Goal: Use online tool/utility: Utilize a website feature to perform a specific function

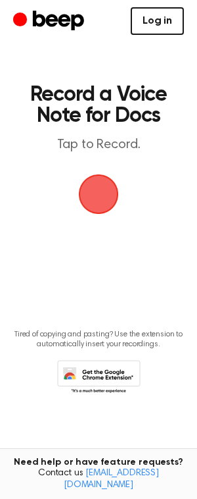
click at [145, 26] on link "Log in" at bounding box center [157, 21] width 53 height 28
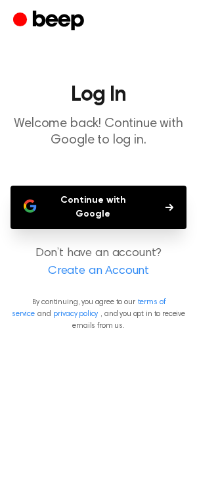
click at [118, 199] on button "Continue with Google" at bounding box center [99, 207] width 176 height 43
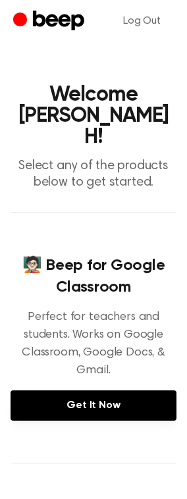
scroll to position [365, 0]
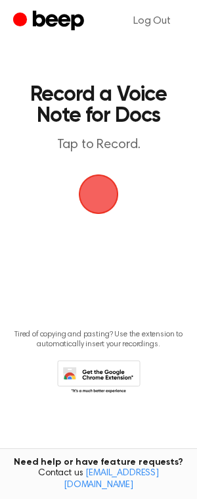
click at [109, 190] on span "button" at bounding box center [98, 194] width 61 height 61
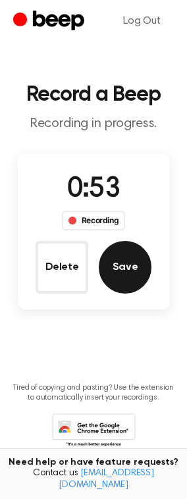
click at [118, 273] on button "Save" at bounding box center [125, 267] width 53 height 53
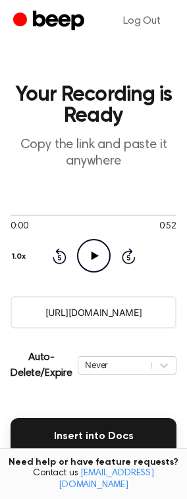
click at [91, 259] on icon at bounding box center [94, 255] width 7 height 9
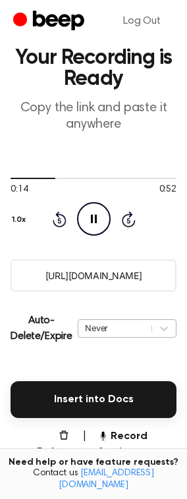
click at [112, 338] on div "Never" at bounding box center [127, 328] width 99 height 18
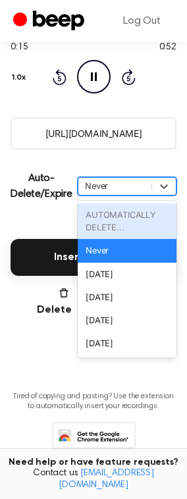
scroll to position [201, 0]
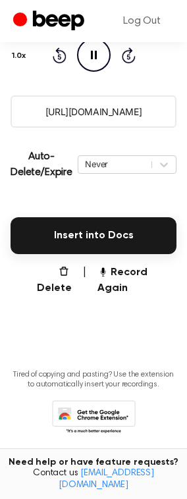
click at [23, 300] on main "Your Recording is Ready Copy the link and paste it anywhere 0:16 0:52 Your brow…" at bounding box center [93, 136] width 187 height 674
click at [48, 276] on button "Delete" at bounding box center [48, 281] width 45 height 32
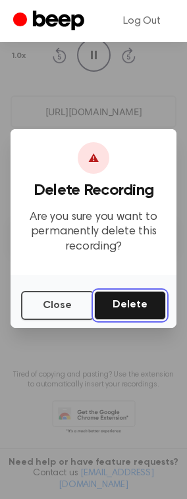
click at [138, 311] on button "Delete" at bounding box center [130, 305] width 72 height 29
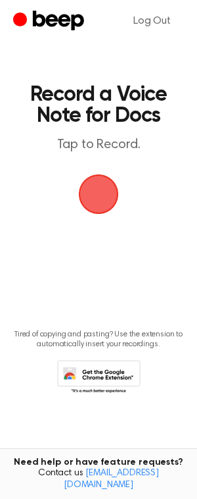
click at [98, 208] on span "button" at bounding box center [98, 194] width 45 height 45
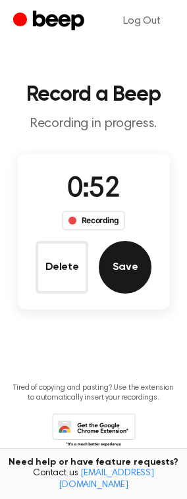
click at [121, 249] on button "Save" at bounding box center [125, 267] width 53 height 53
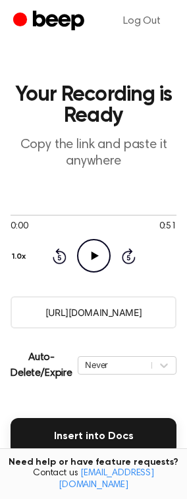
click at [82, 261] on icon "Play Audio" at bounding box center [94, 256] width 34 height 34
click at [92, 259] on icon at bounding box center [94, 255] width 6 height 9
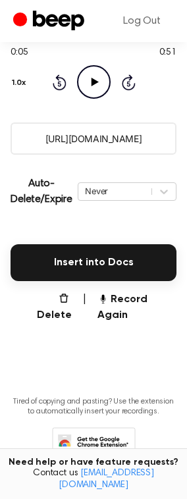
scroll to position [201, 0]
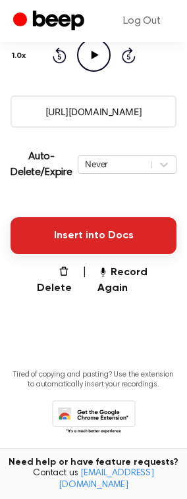
click at [124, 230] on button "Insert into Docs" at bounding box center [94, 235] width 166 height 37
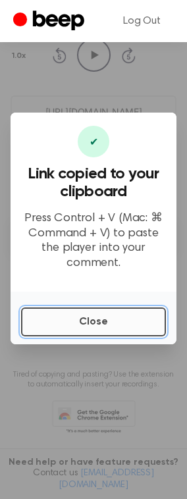
click at [129, 319] on button "Close" at bounding box center [93, 321] width 145 height 29
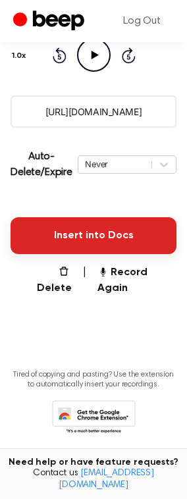
click at [101, 243] on button "Insert into Docs" at bounding box center [94, 235] width 166 height 37
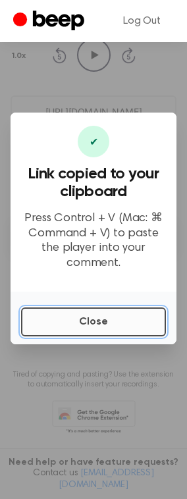
click at [108, 317] on button "Close" at bounding box center [93, 321] width 145 height 29
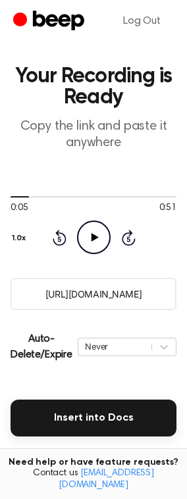
scroll to position [0, 0]
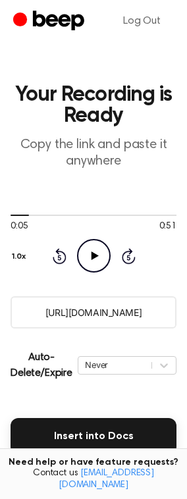
click at [123, 313] on input "https://beep.audio/HlQkMfh" at bounding box center [94, 312] width 166 height 32
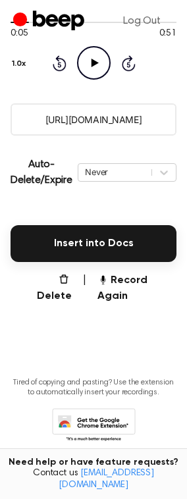
scroll to position [201, 0]
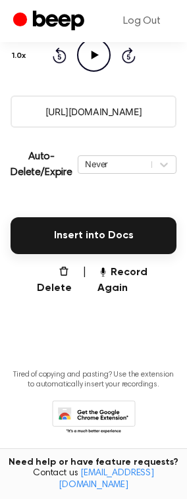
click at [113, 323] on main "Your Recording is Ready Copy the link and paste it anywhere 0:05 0:51 Your brow…" at bounding box center [93, 136] width 187 height 674
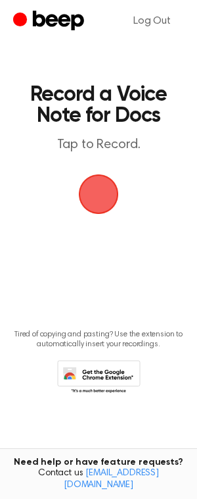
click at [103, 195] on span "button" at bounding box center [98, 193] width 47 height 47
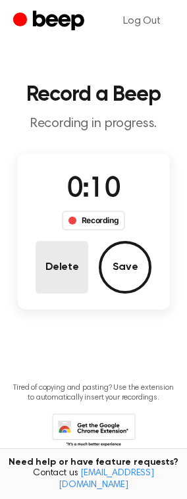
click at [68, 280] on button "Delete" at bounding box center [62, 267] width 53 height 53
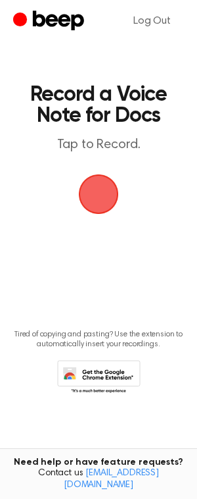
click at [95, 197] on span "button" at bounding box center [98, 194] width 45 height 45
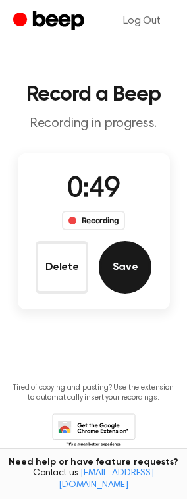
click at [122, 264] on button "Save" at bounding box center [125, 267] width 53 height 53
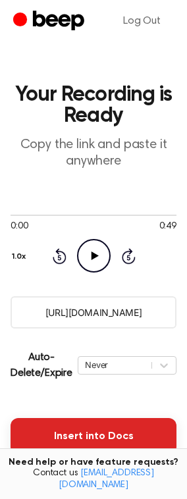
click at [77, 438] on button "Insert into Docs" at bounding box center [94, 436] width 166 height 37
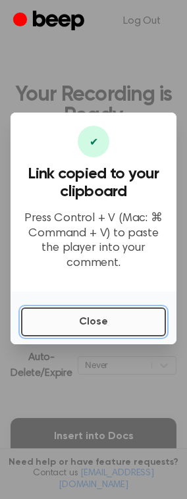
click at [109, 317] on button "Close" at bounding box center [93, 321] width 145 height 29
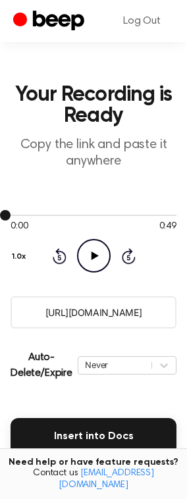
scroll to position [201, 0]
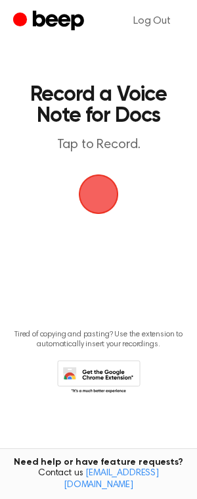
click at [107, 190] on span "button" at bounding box center [98, 194] width 37 height 37
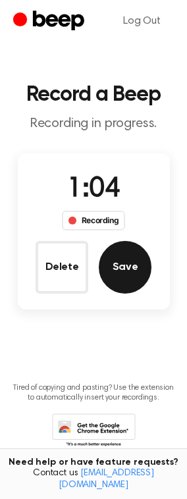
click at [124, 271] on button "Save" at bounding box center [125, 267] width 53 height 53
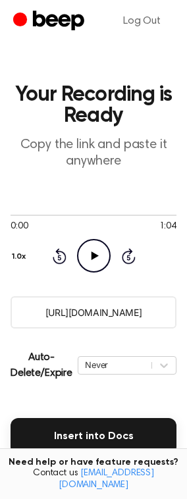
click at [105, 254] on icon "Play Audio" at bounding box center [94, 256] width 34 height 34
click at [92, 253] on icon "Pause Audio" at bounding box center [94, 256] width 34 height 34
click at [92, 253] on icon at bounding box center [94, 255] width 7 height 9
click at [91, 255] on icon at bounding box center [94, 255] width 6 height 9
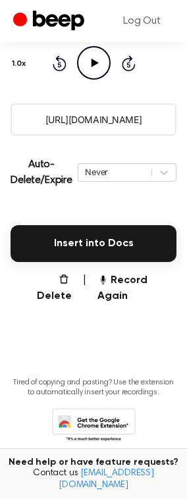
scroll to position [201, 0]
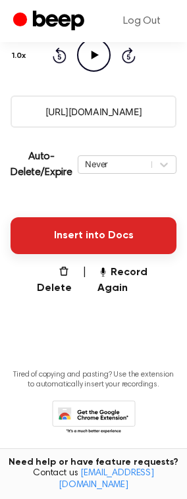
click at [85, 239] on button "Insert into Docs" at bounding box center [94, 235] width 166 height 37
